Goal: Transaction & Acquisition: Purchase product/service

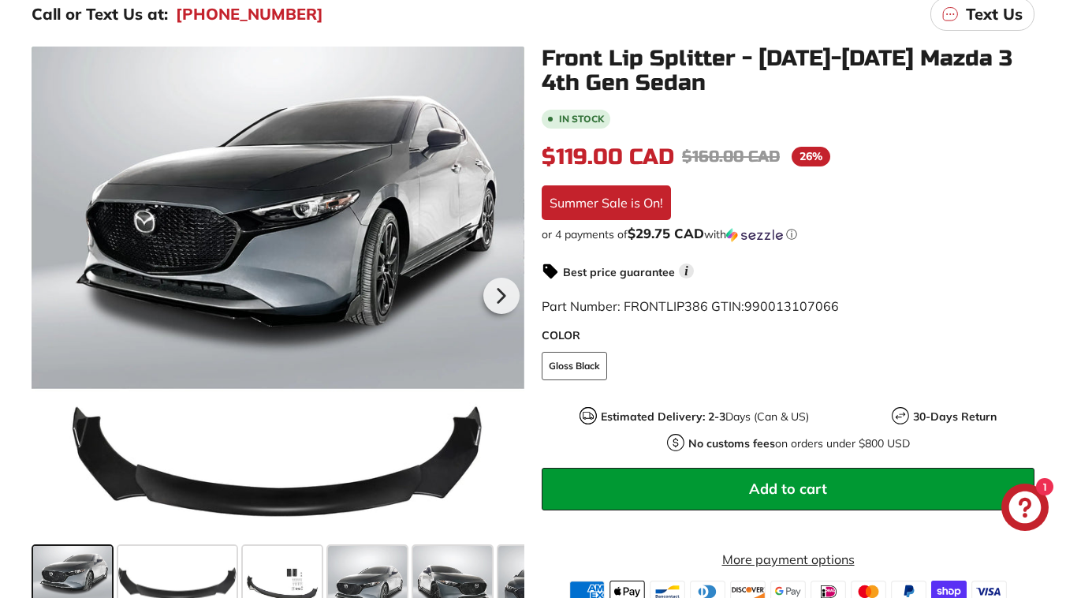
scroll to position [263, 0]
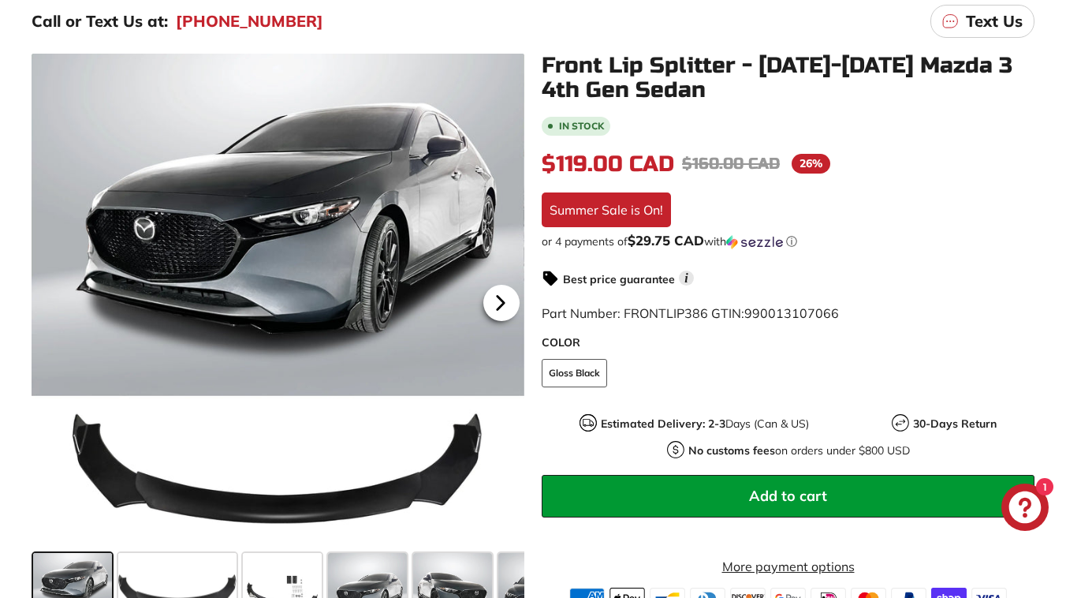
click at [504, 296] on icon at bounding box center [500, 303] width 36 height 36
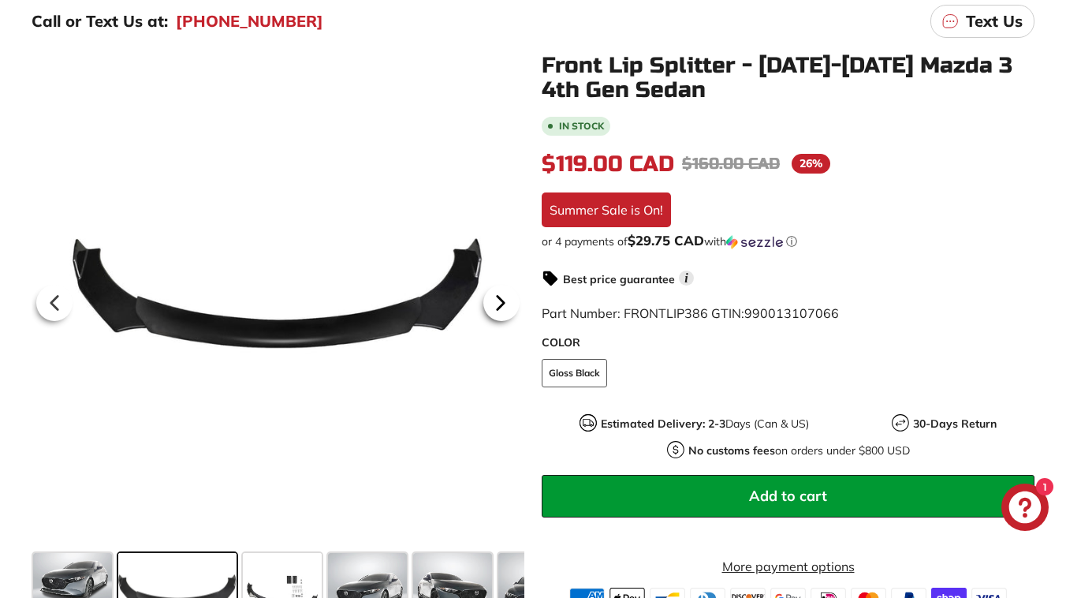
click at [504, 296] on icon at bounding box center [500, 303] width 36 height 36
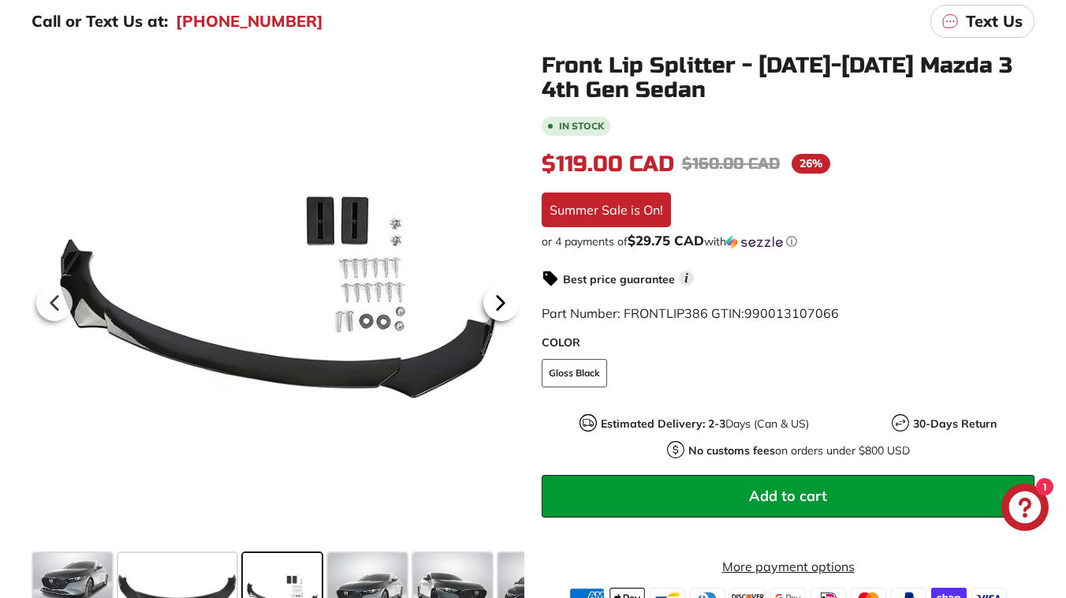
click at [504, 296] on icon at bounding box center [500, 303] width 36 height 36
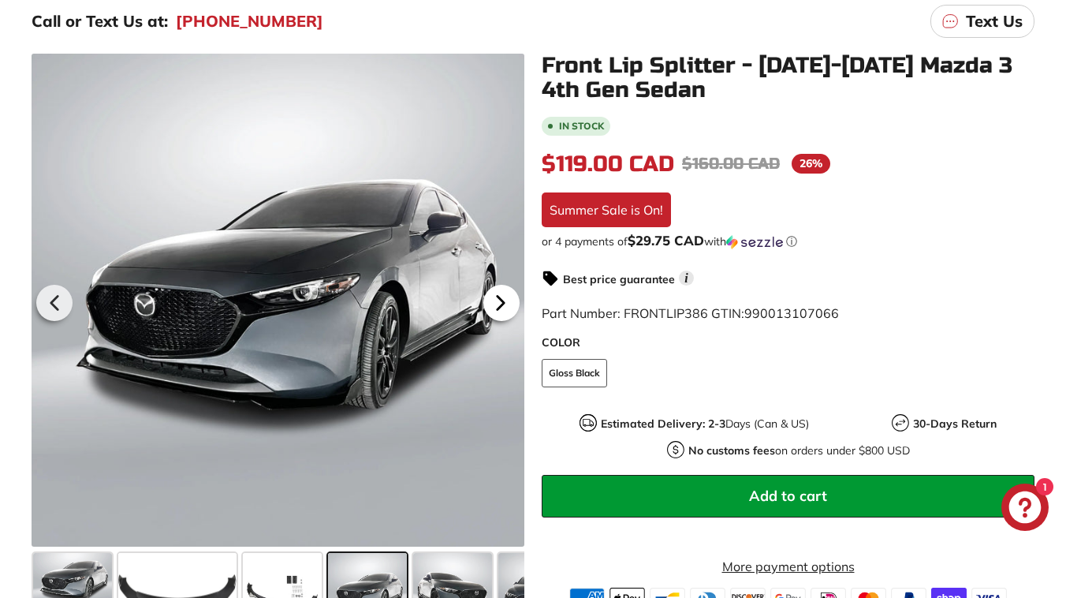
click at [504, 296] on icon at bounding box center [500, 303] width 36 height 36
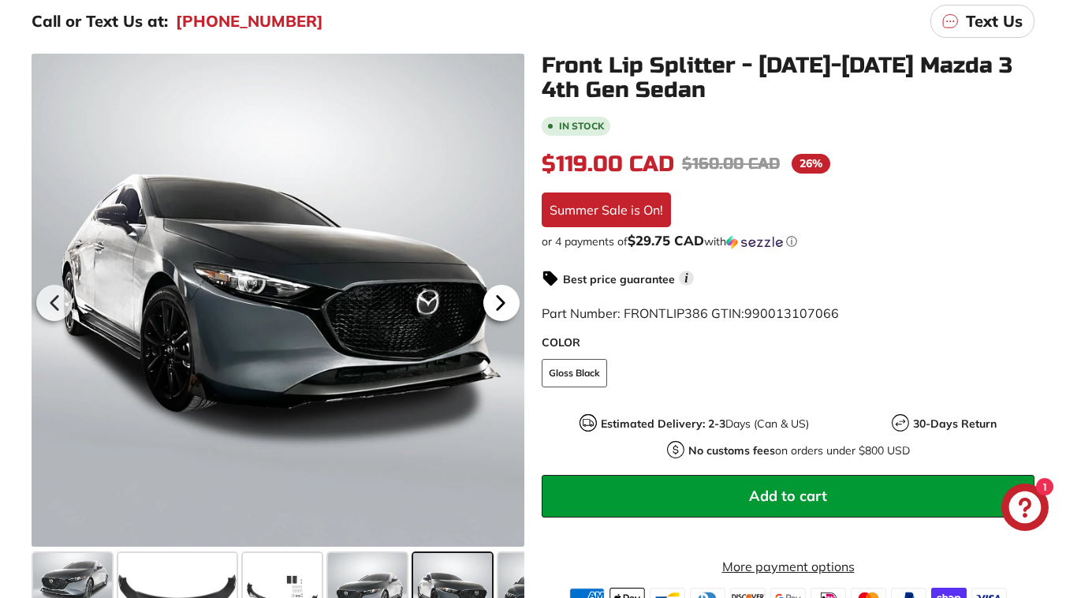
click at [504, 296] on icon at bounding box center [500, 303] width 36 height 36
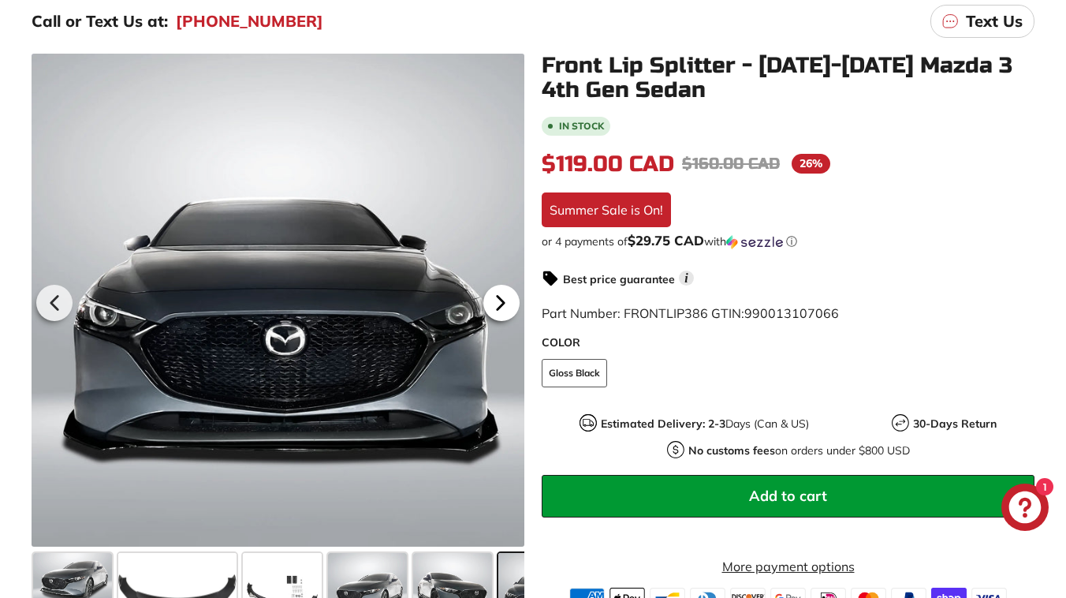
scroll to position [0, 259]
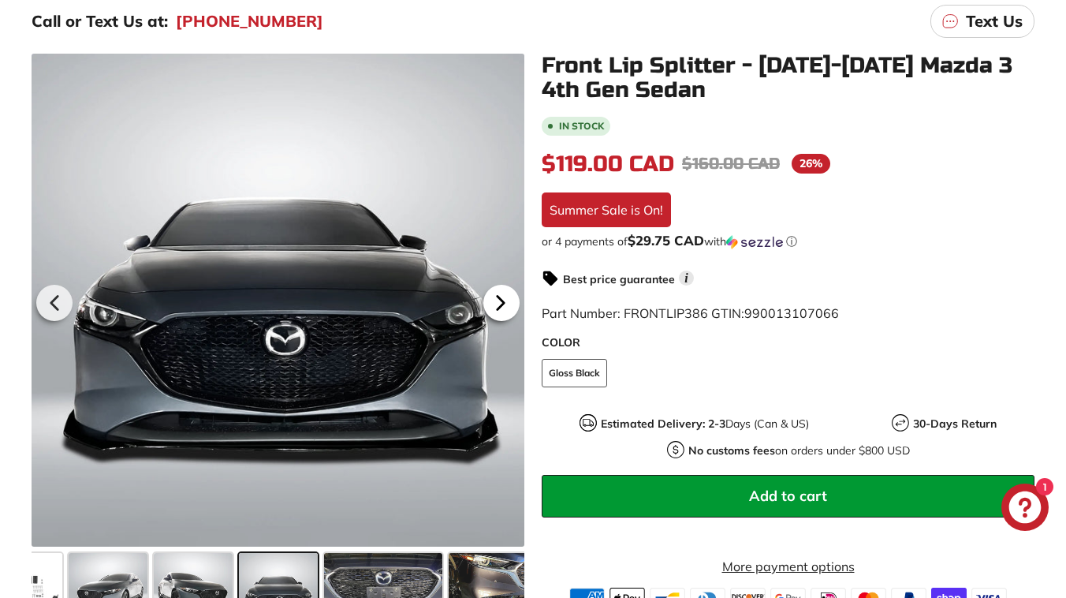
click at [504, 296] on icon at bounding box center [500, 303] width 36 height 36
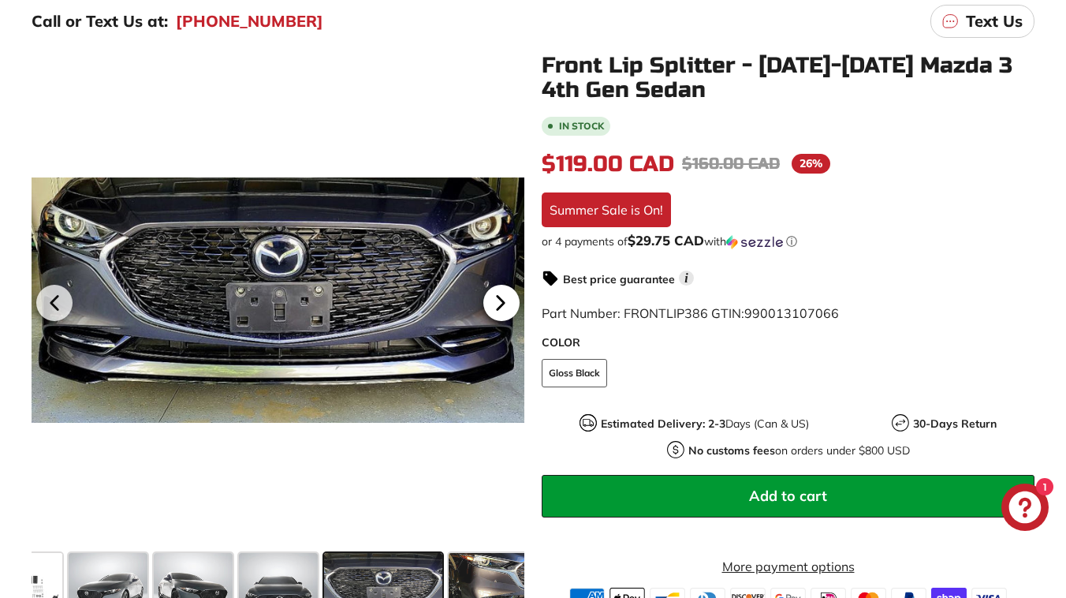
click at [504, 296] on icon at bounding box center [500, 303] width 36 height 36
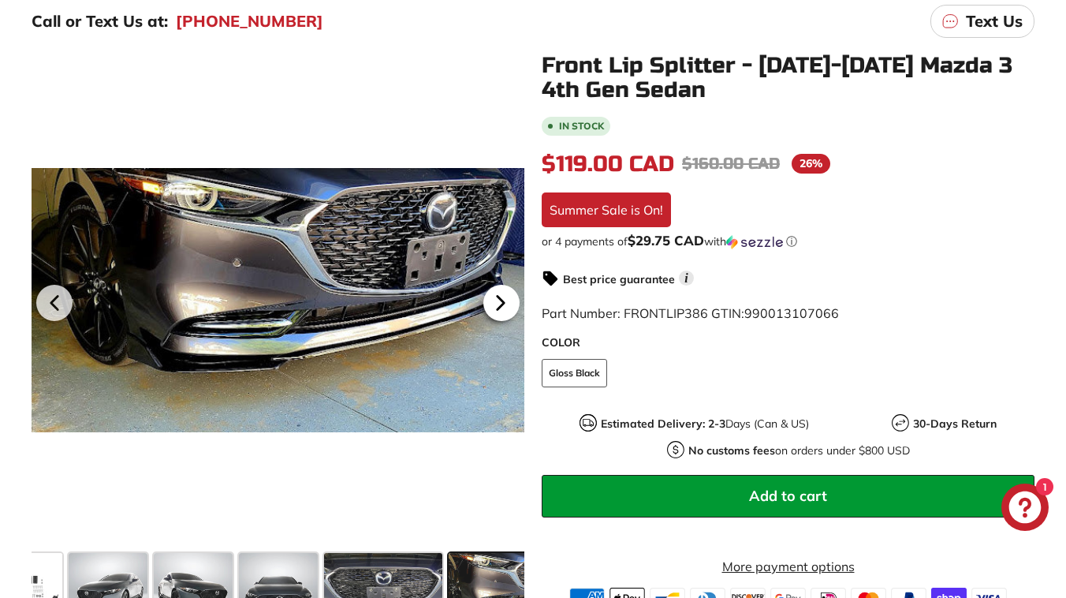
scroll to position [0, 445]
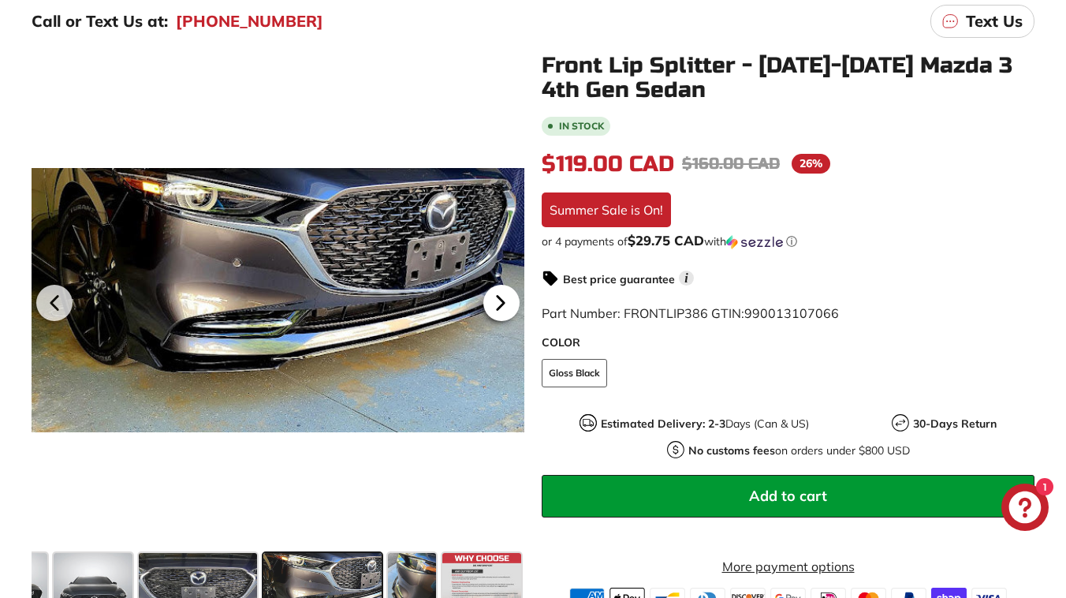
click at [504, 296] on icon at bounding box center [500, 303] width 36 height 36
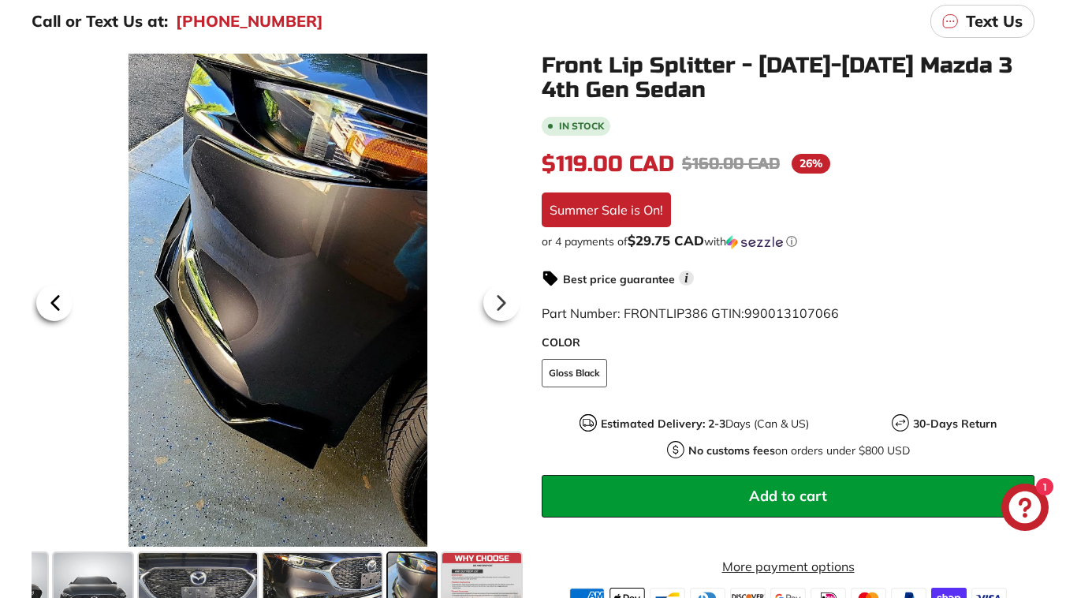
click at [45, 298] on icon at bounding box center [55, 303] width 36 height 36
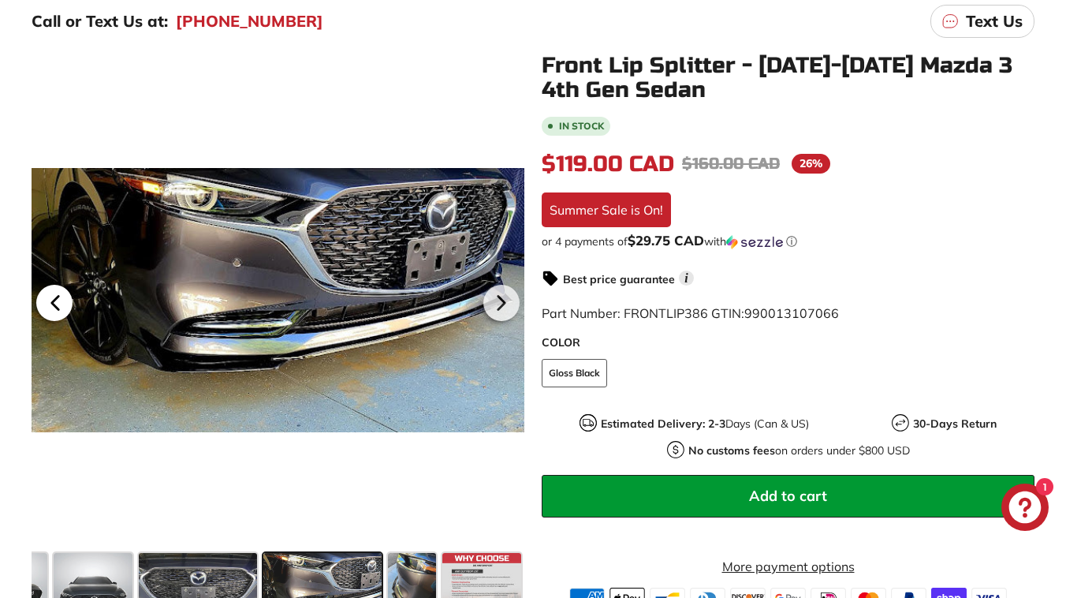
click at [45, 298] on icon at bounding box center [55, 303] width 36 height 36
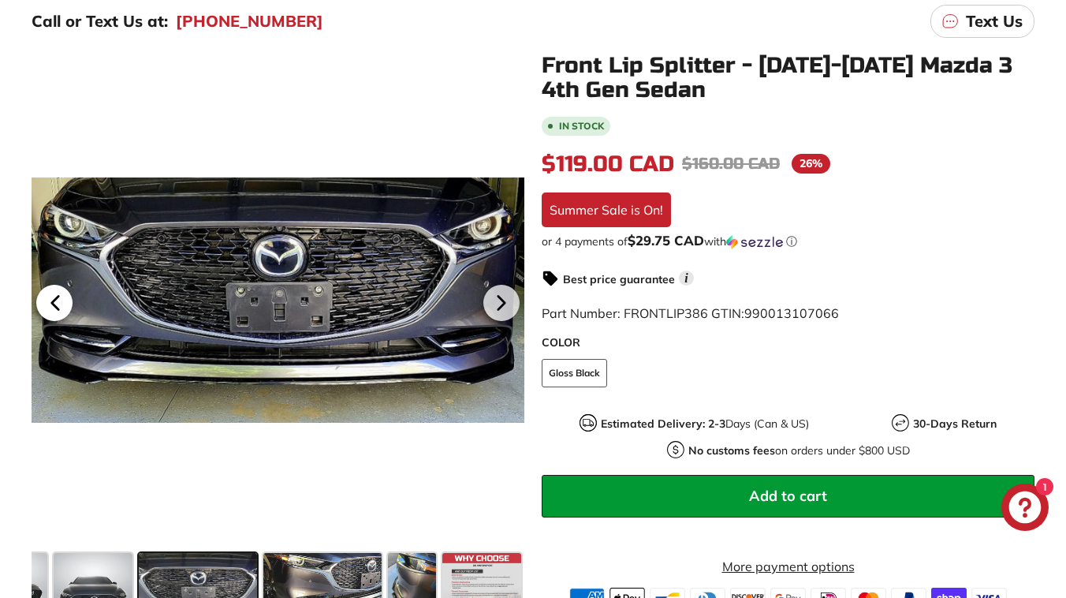
click at [45, 298] on icon at bounding box center [55, 303] width 36 height 36
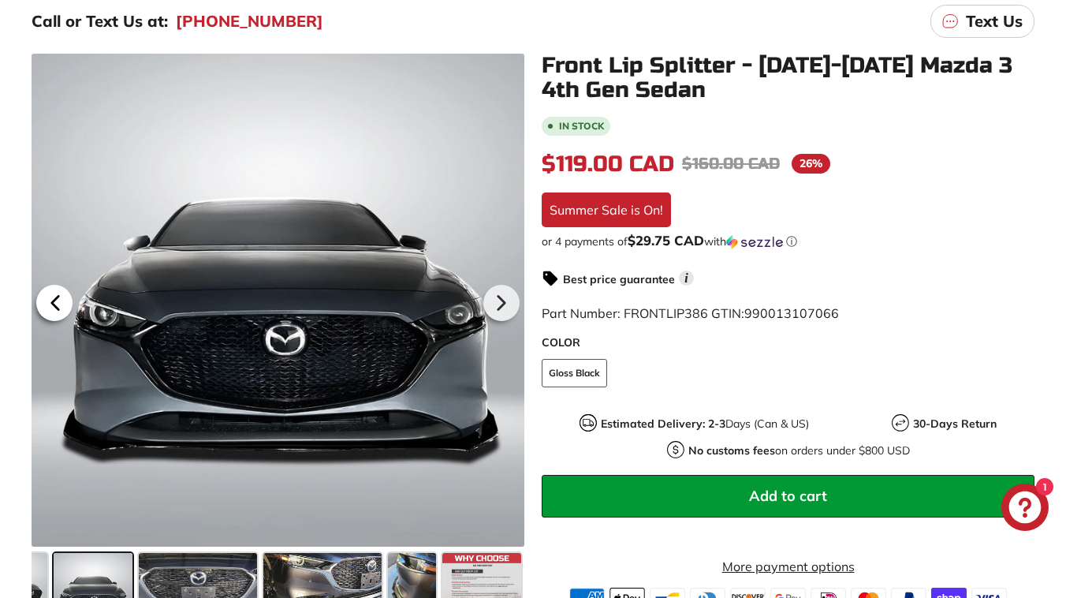
scroll to position [0, 259]
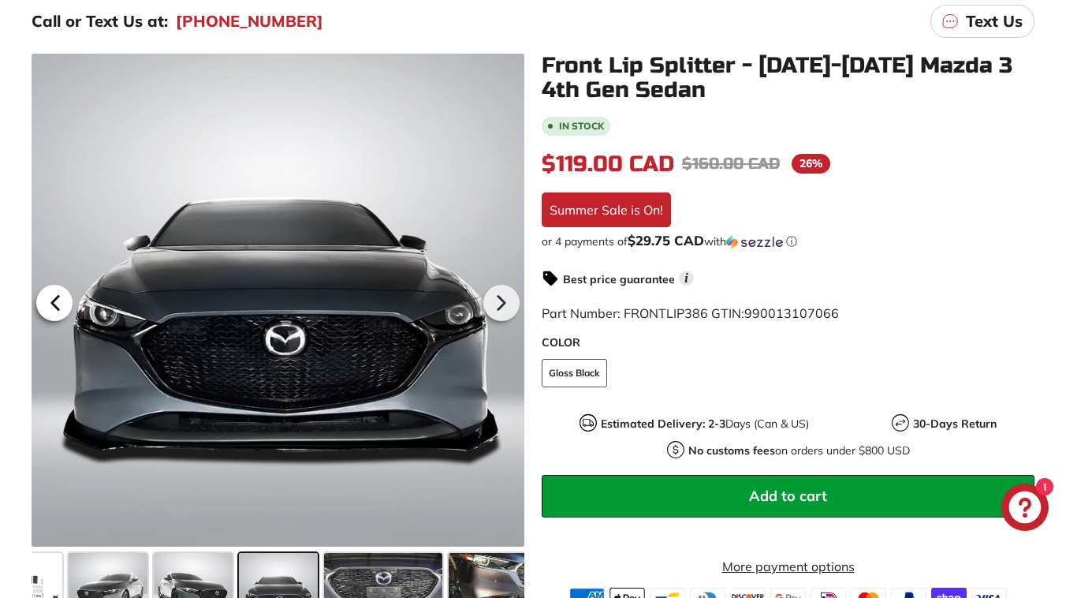
click at [45, 298] on icon at bounding box center [55, 303] width 36 height 36
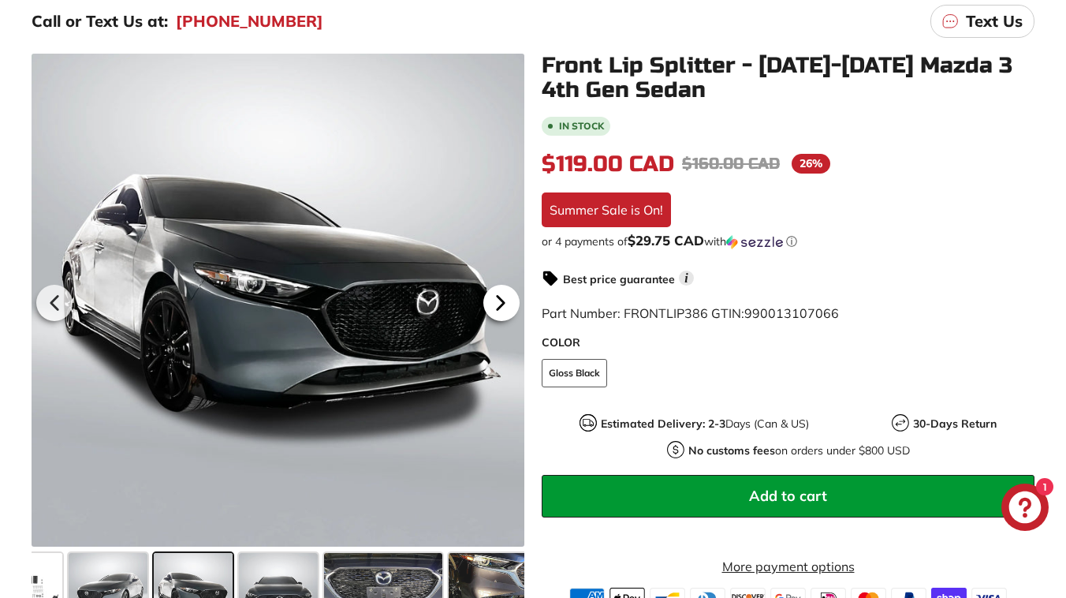
click at [506, 297] on icon at bounding box center [500, 303] width 36 height 36
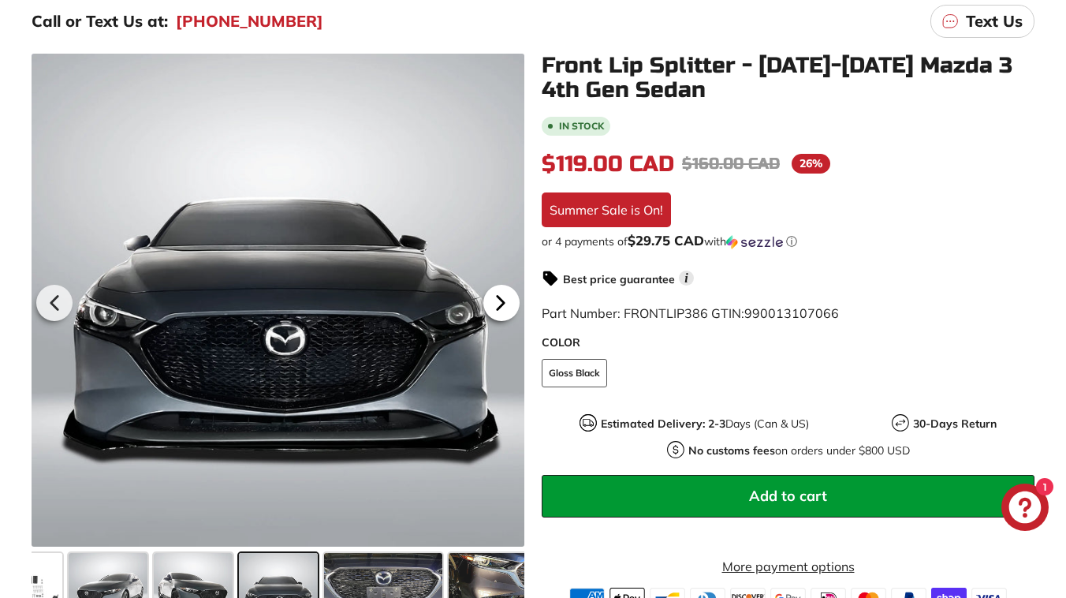
click at [506, 297] on icon at bounding box center [500, 303] width 36 height 36
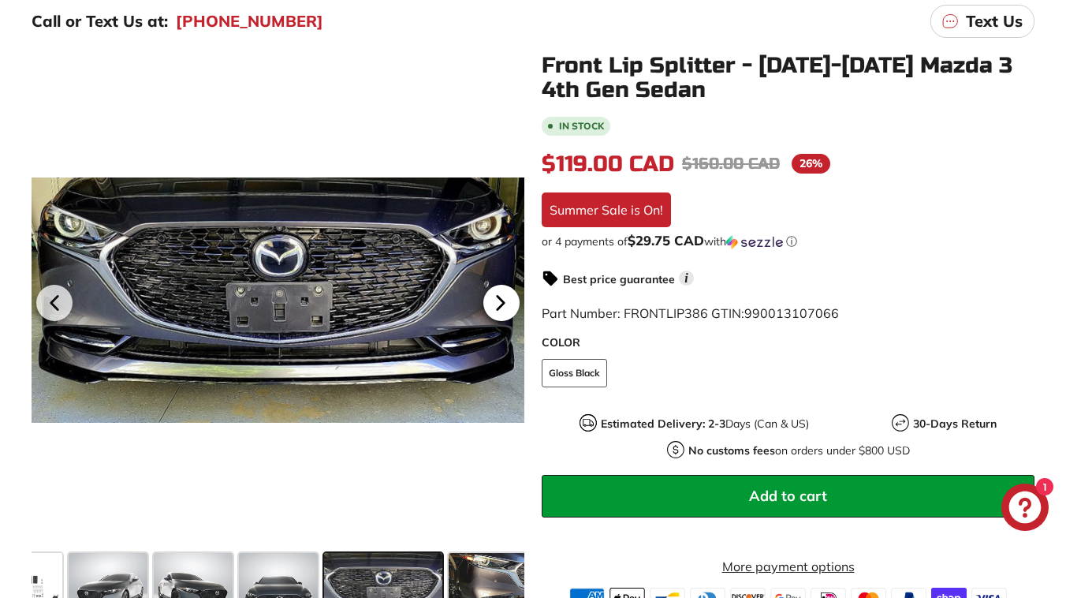
click at [506, 297] on icon at bounding box center [500, 303] width 36 height 36
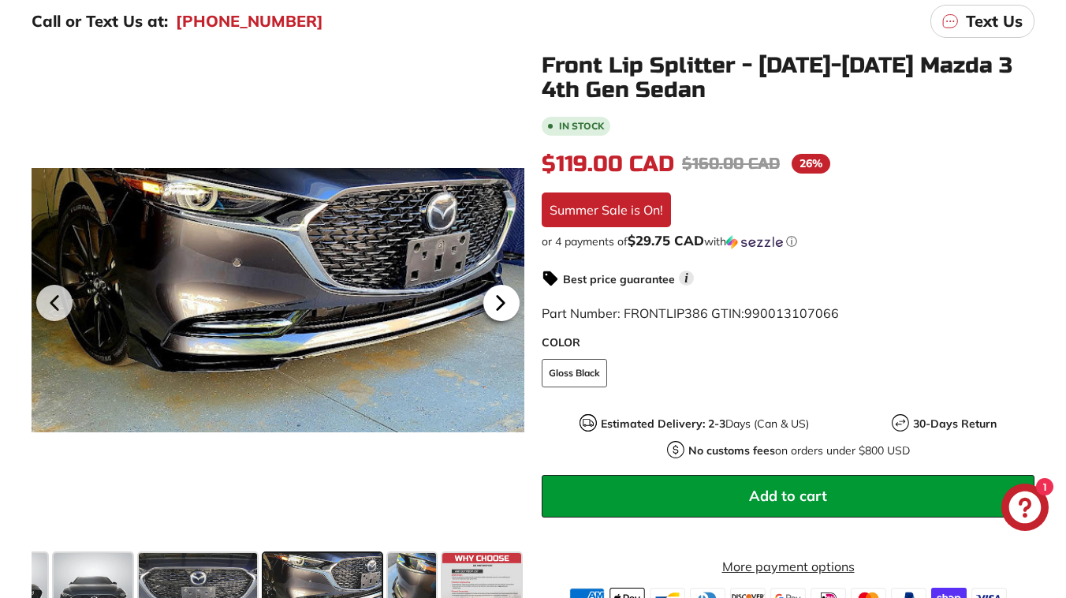
click at [506, 297] on icon at bounding box center [500, 303] width 36 height 36
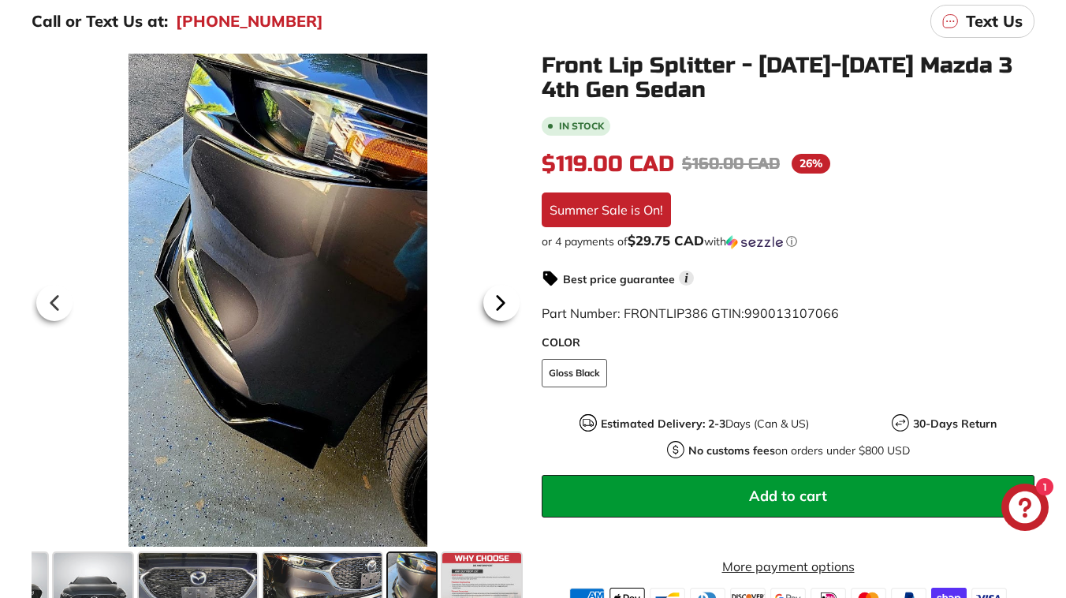
click at [506, 297] on icon at bounding box center [500, 303] width 36 height 36
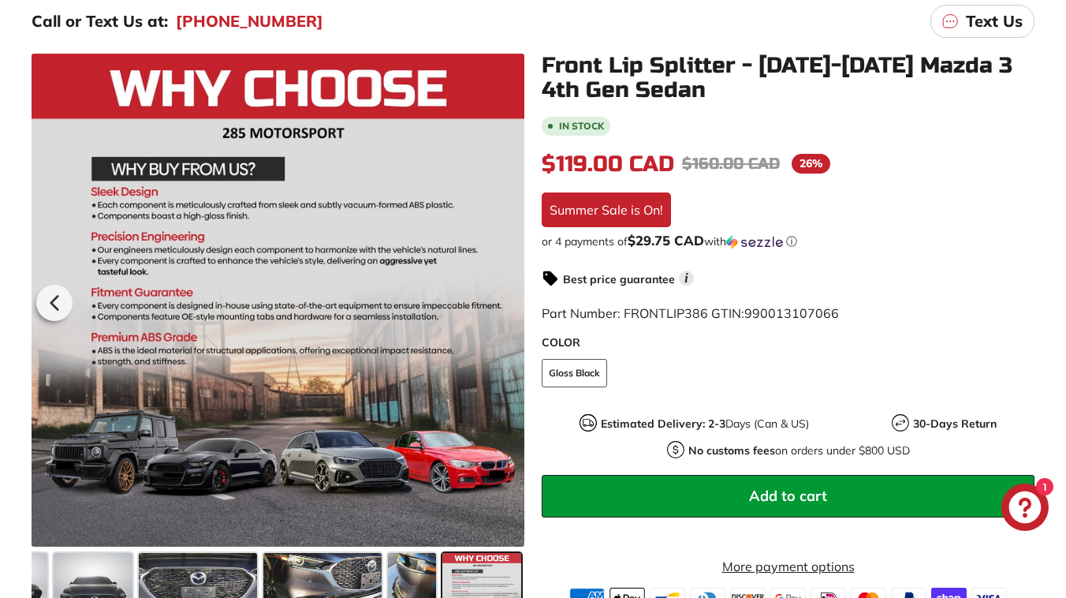
click at [506, 297] on div at bounding box center [278, 300] width 493 height 493
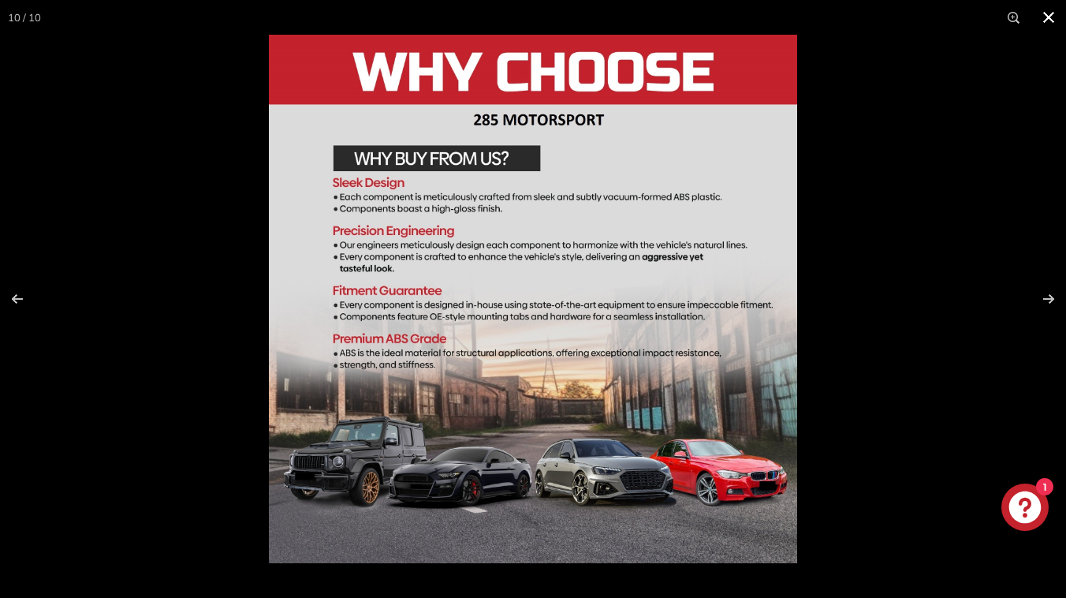
click at [1042, 19] on button at bounding box center [1048, 17] width 35 height 35
